Goal: Information Seeking & Learning: Learn about a topic

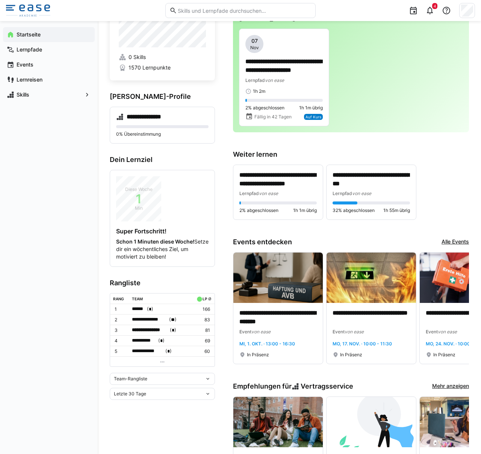
scroll to position [23, 0]
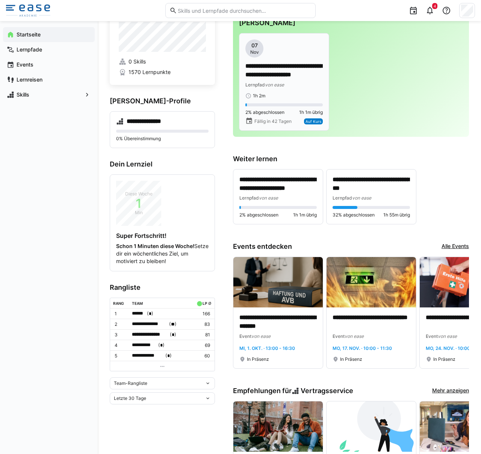
click at [258, 64] on p "**********" at bounding box center [284, 70] width 77 height 17
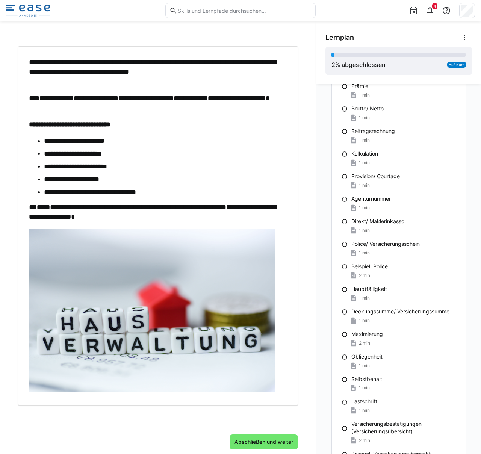
scroll to position [473, 0]
click at [276, 444] on span "Abschließen und weiter" at bounding box center [263, 442] width 61 height 8
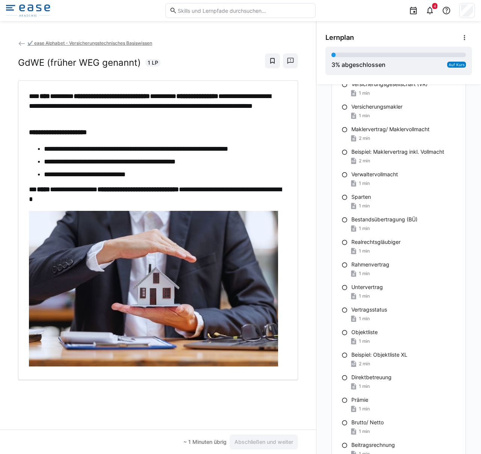
scroll to position [65, 0]
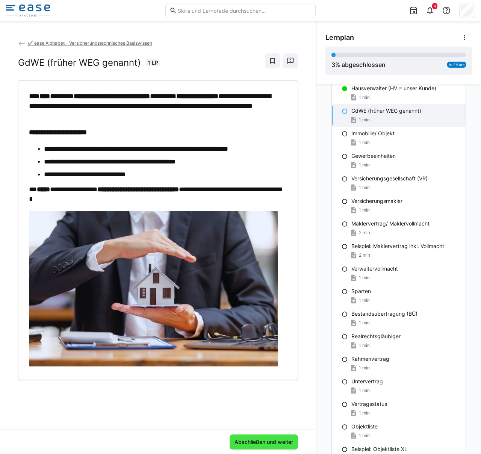
click at [286, 438] on span "Abschließen und weiter" at bounding box center [263, 442] width 61 height 8
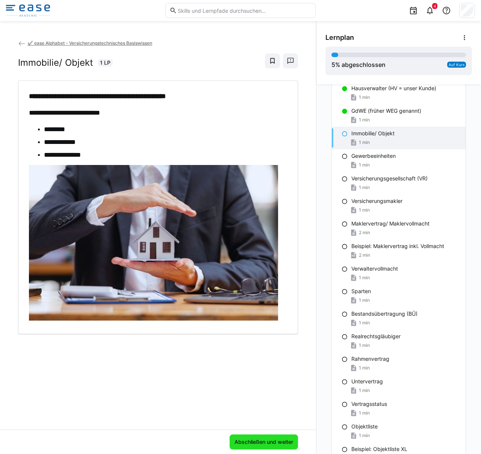
click at [233, 440] on span "Abschließen und weiter" at bounding box center [263, 442] width 61 height 8
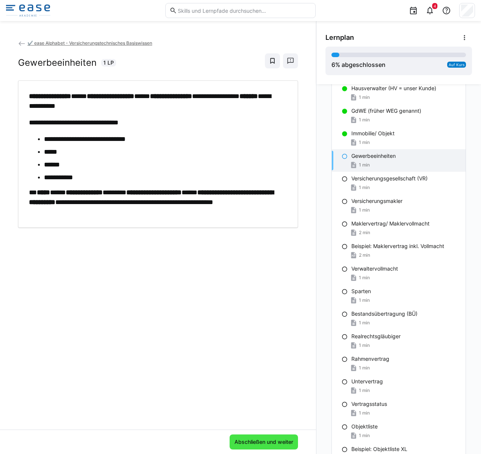
click at [249, 444] on span "Abschließen und weiter" at bounding box center [263, 442] width 61 height 8
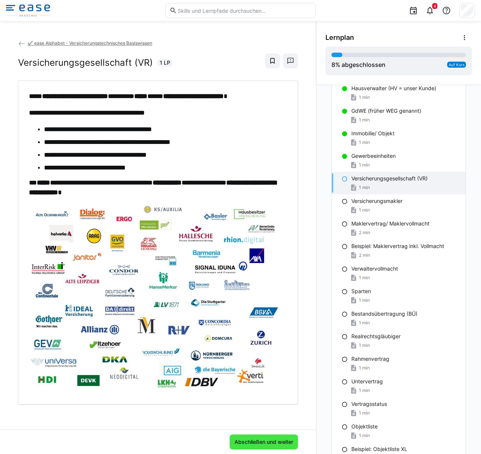
click at [267, 445] on span "Abschließen und weiter" at bounding box center [263, 442] width 61 height 8
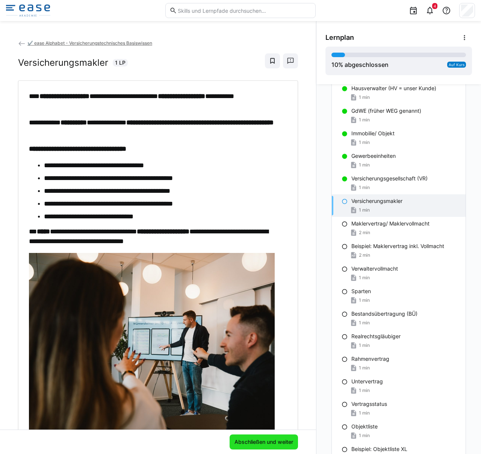
click at [258, 447] on span "Abschließen und weiter" at bounding box center [264, 442] width 68 height 15
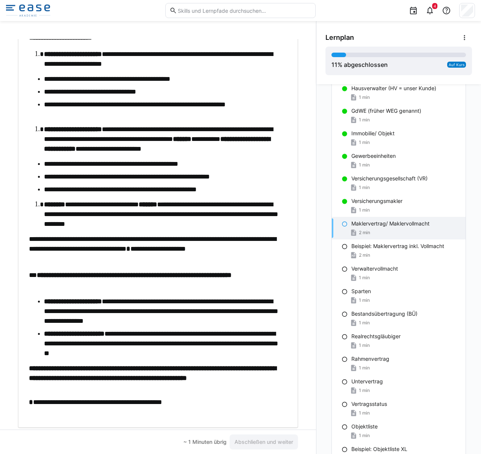
scroll to position [133, 0]
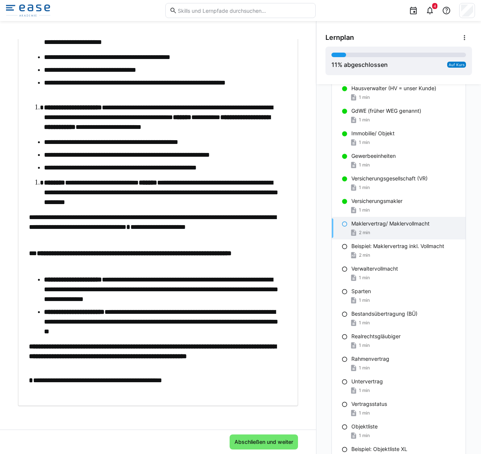
click at [253, 450] on div "Abschließen und weiter" at bounding box center [158, 442] width 316 height 24
click at [250, 447] on span "Abschließen und weiter" at bounding box center [264, 442] width 68 height 15
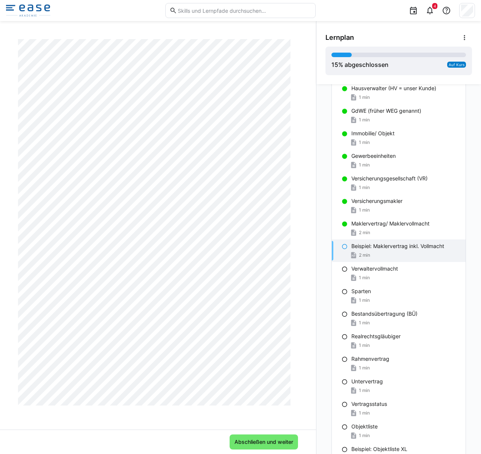
scroll to position [1343, 0]
drag, startPoint x: 254, startPoint y: 441, endPoint x: 250, endPoint y: 437, distance: 5.3
click at [254, 441] on span "Abschließen und weiter" at bounding box center [263, 442] width 61 height 8
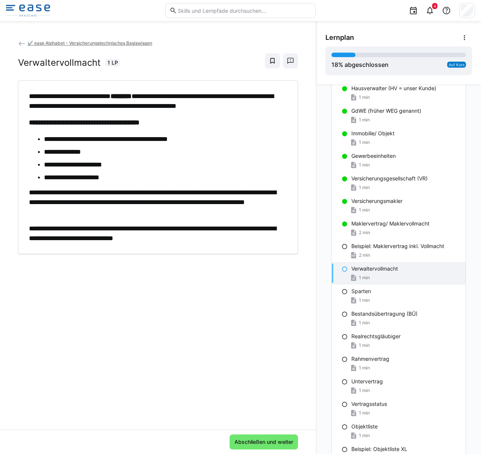
scroll to position [0, 0]
click at [268, 438] on span "Abschließen und weiter" at bounding box center [263, 442] width 61 height 8
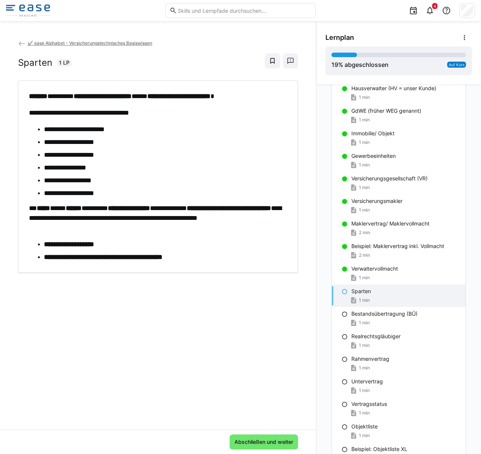
click at [238, 451] on div "Abschließen und weiter" at bounding box center [158, 442] width 316 height 24
click at [236, 445] on span "Abschließen und weiter" at bounding box center [263, 442] width 61 height 8
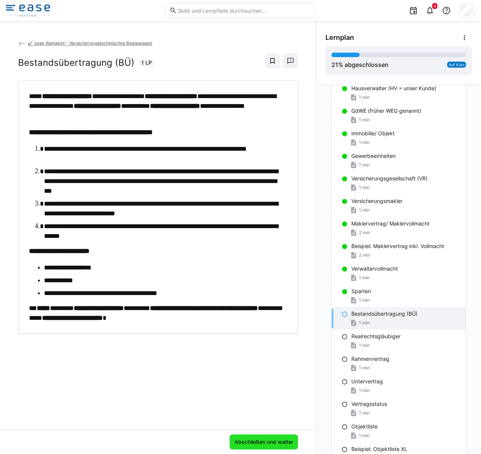
click at [286, 437] on span "Abschließen und weiter" at bounding box center [264, 442] width 68 height 15
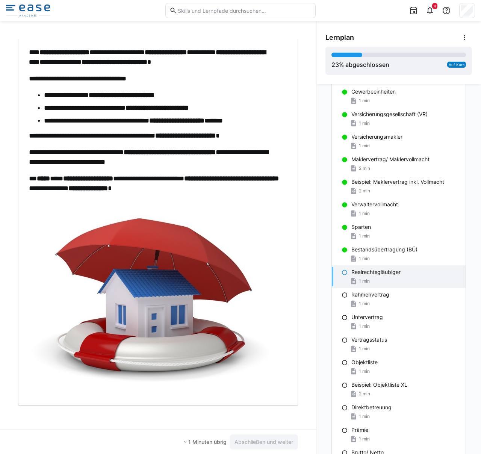
scroll to position [41, 0]
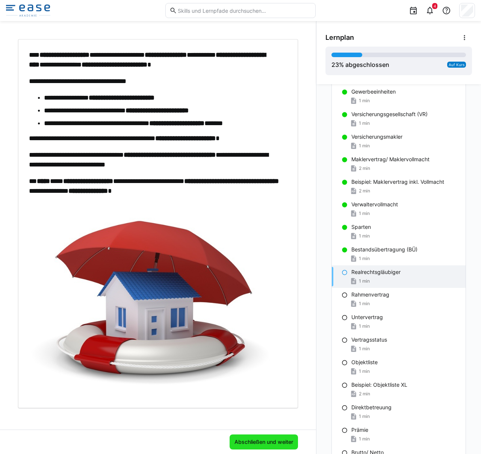
click at [260, 442] on span "Abschließen und weiter" at bounding box center [263, 442] width 61 height 8
